Goal: Communication & Community: Answer question/provide support

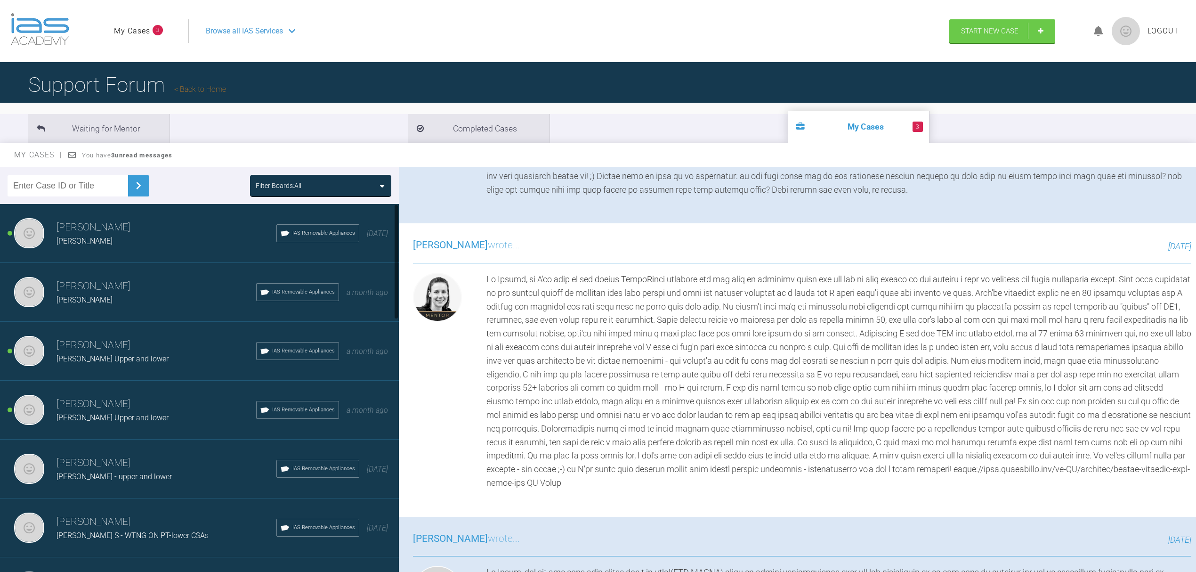
click at [93, 287] on h3 "[PERSON_NAME]" at bounding box center [157, 286] width 200 height 16
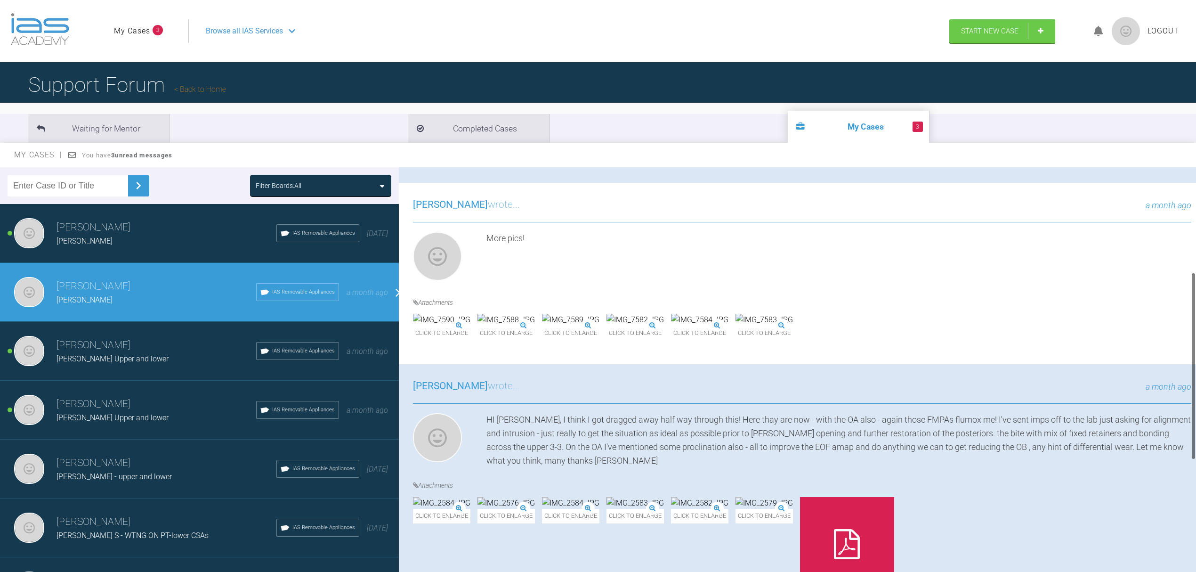
scroll to position [125, 0]
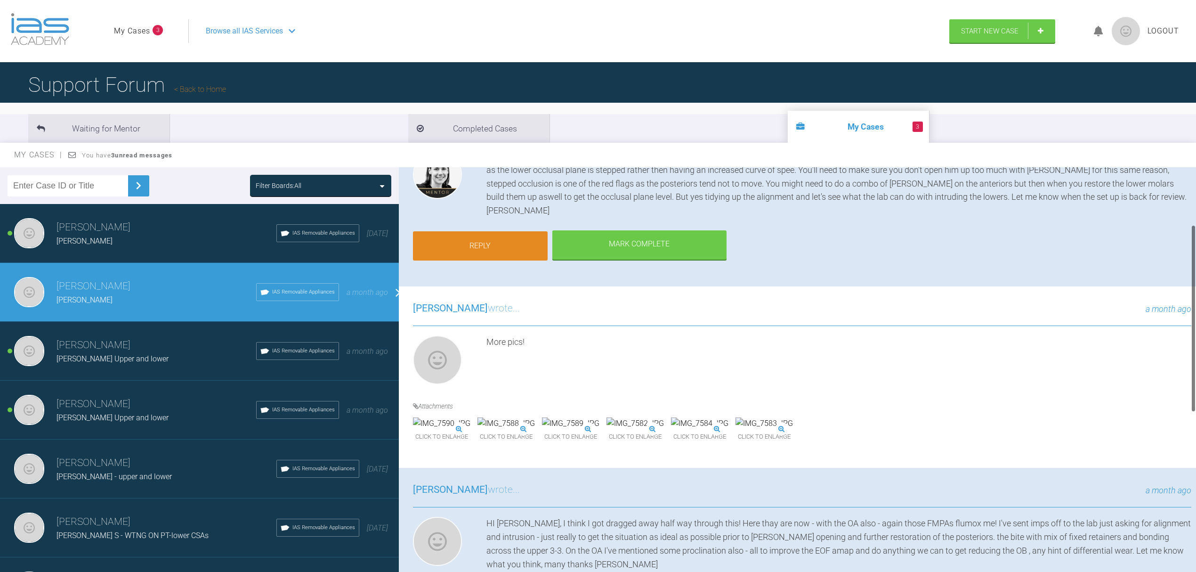
click at [534, 231] on link "Reply" at bounding box center [480, 245] width 135 height 29
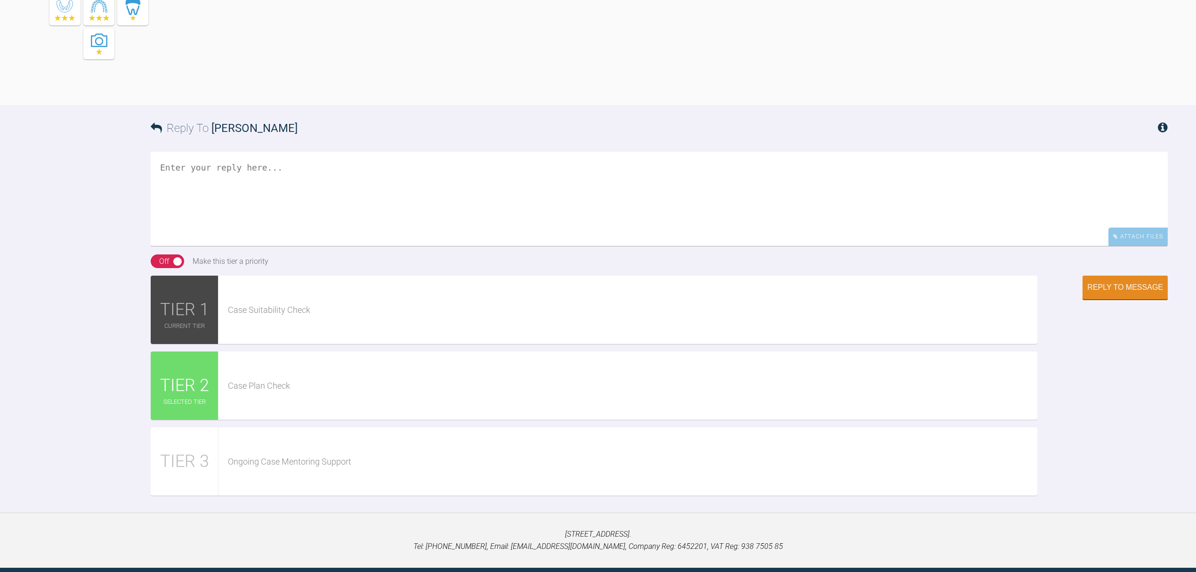
scroll to position [1682, 0]
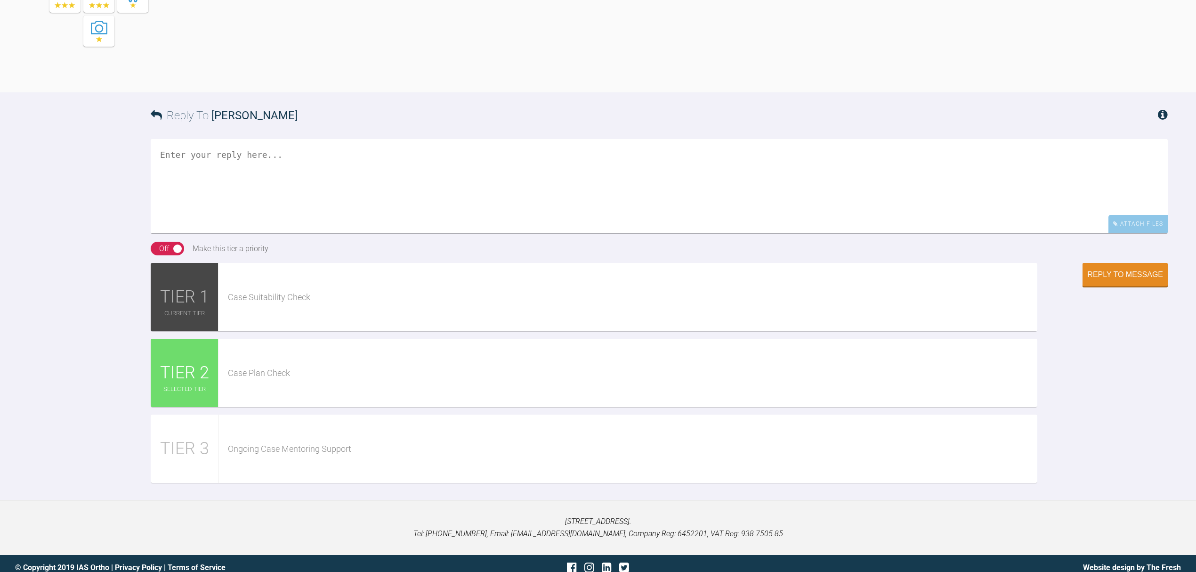
click at [208, 151] on textarea at bounding box center [659, 186] width 1017 height 94
paste textarea "119985"
drag, startPoint x: 208, startPoint y: 145, endPoint x: 247, endPoint y: 137, distance: 40.0
click at [247, 139] on textarea "Hi [PERSON_NAME] ,119985 This TP is on the portal now - case no" at bounding box center [659, 186] width 1017 height 94
click at [355, 160] on textarea "Hi [PERSON_NAME] , This TP is on the portal now - case no" at bounding box center [659, 186] width 1017 height 94
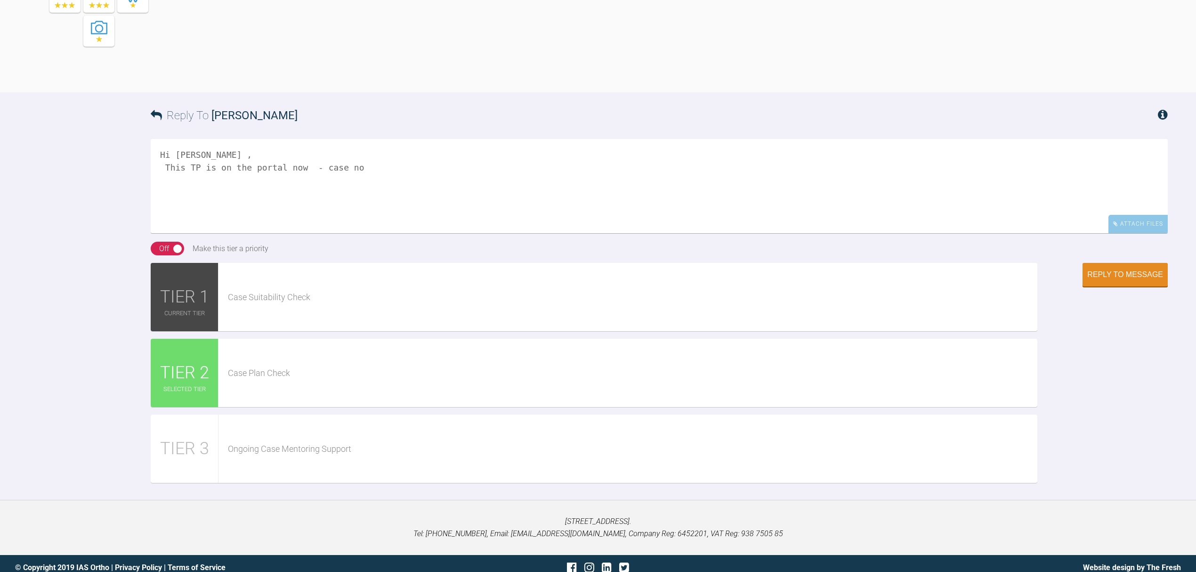
paste textarea "119985"
click at [388, 161] on textarea "Hi [PERSON_NAME] , This TP is on the portal now - case no 119985" at bounding box center [659, 186] width 1017 height 94
click at [722, 173] on textarea "Hi [PERSON_NAME] , This TP is on the portal now - case no 119985 I'm liking the…" at bounding box center [659, 186] width 1017 height 94
type textarea "Hi [PERSON_NAME] , This TP is on the portal now - case no 119985 I'm liking the…"
click at [1096, 271] on div "Reply to Message" at bounding box center [1125, 275] width 76 height 8
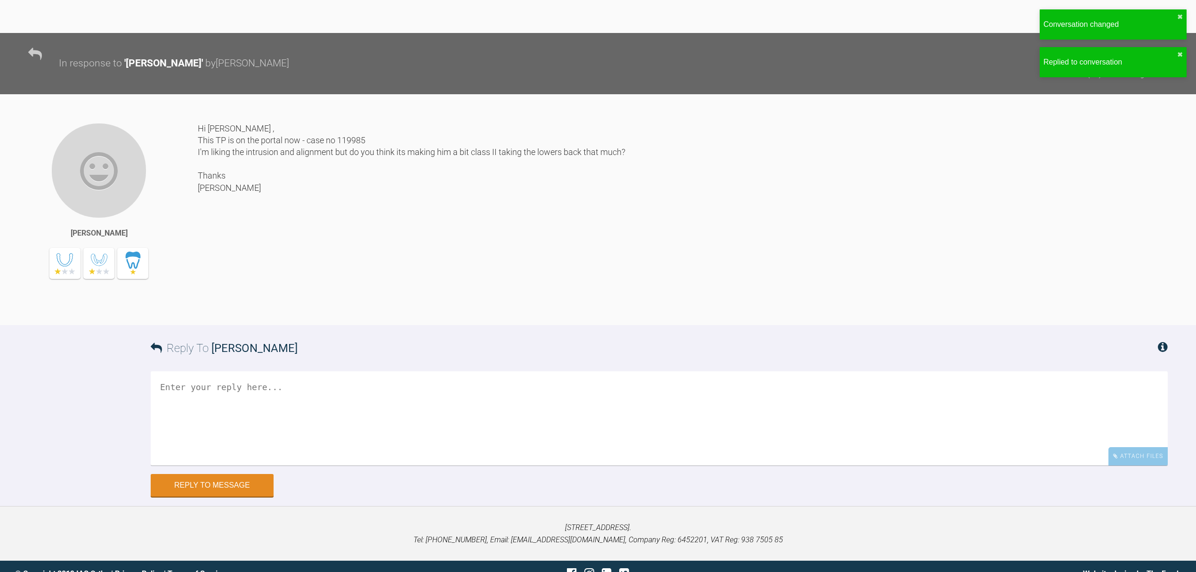
scroll to position [1747, 0]
